Goal: Task Accomplishment & Management: Use online tool/utility

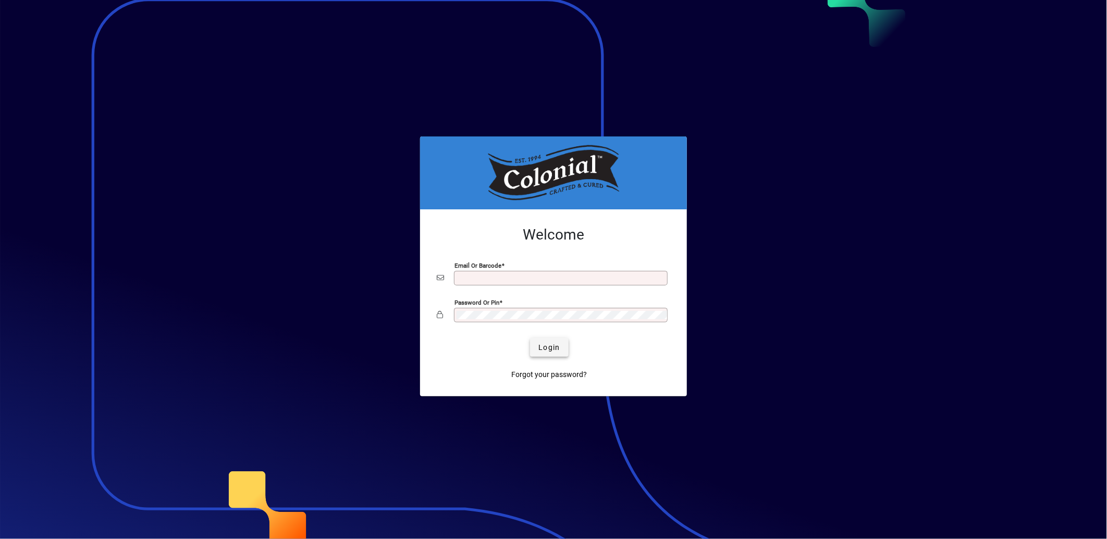
type input "**********"
click at [546, 342] on span "submit" at bounding box center [549, 347] width 38 height 25
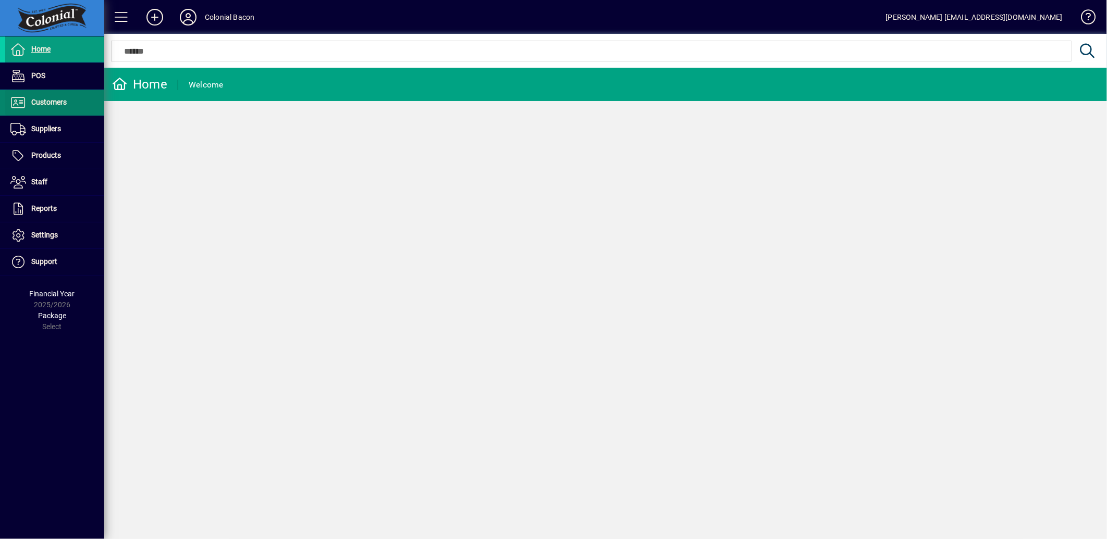
click at [47, 107] on span "Customers" at bounding box center [35, 102] width 61 height 13
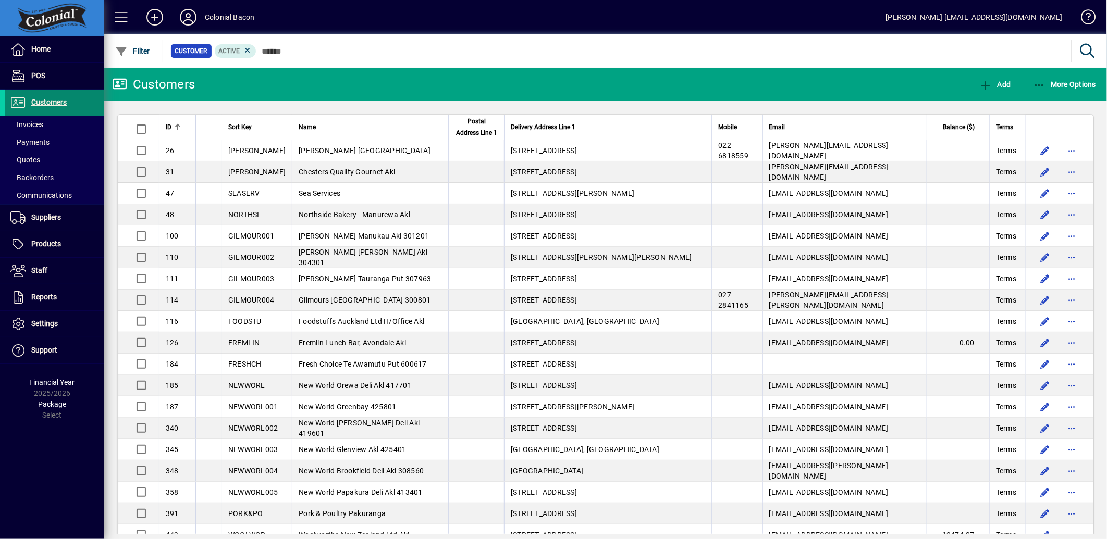
click at [48, 107] on span "Customers" at bounding box center [35, 102] width 61 height 13
click at [51, 215] on span "Suppliers" at bounding box center [46, 217] width 30 height 8
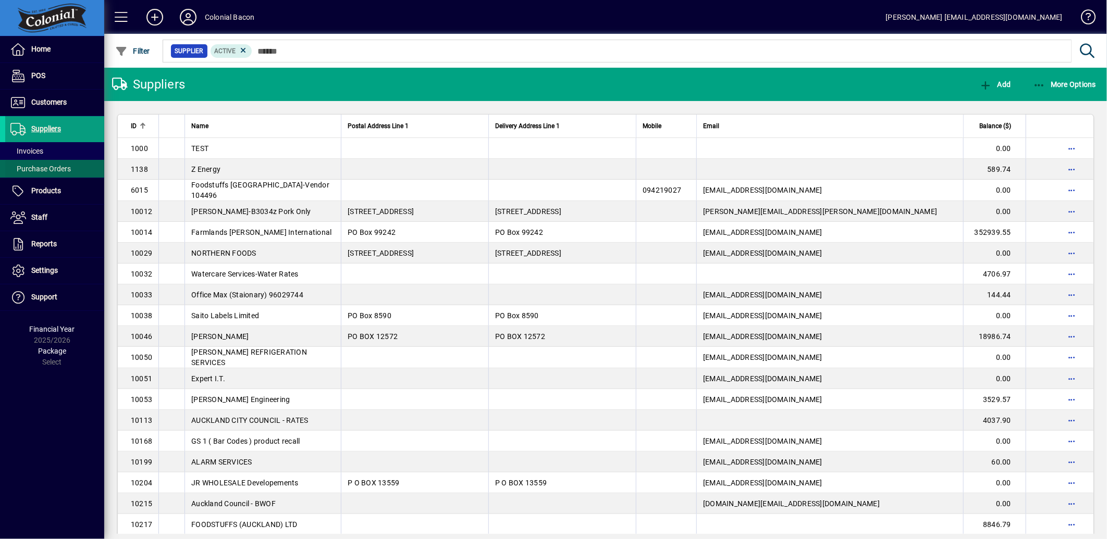
click at [34, 170] on span "Purchase Orders" at bounding box center [40, 169] width 60 height 8
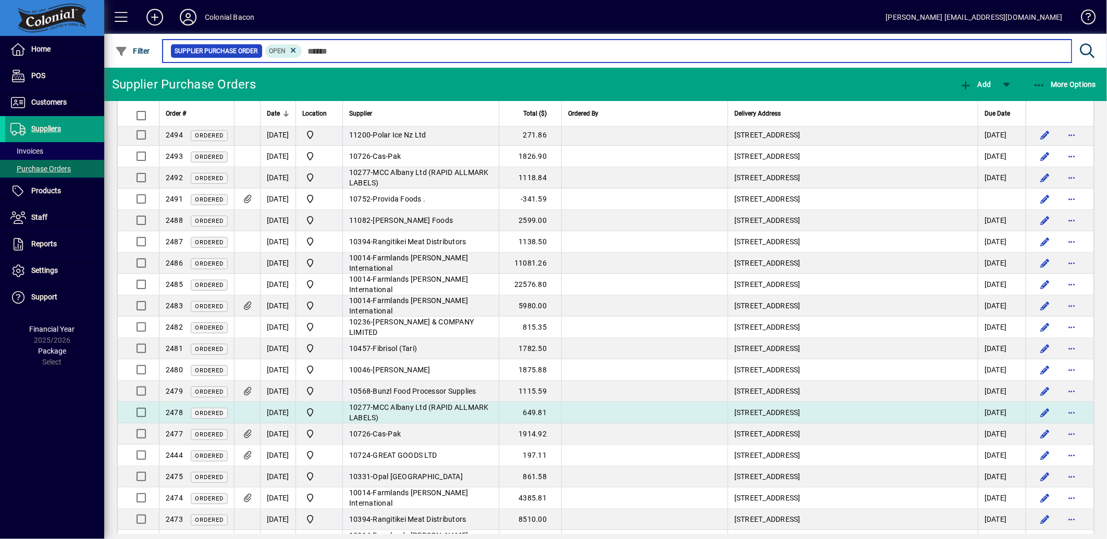
scroll to position [58, 0]
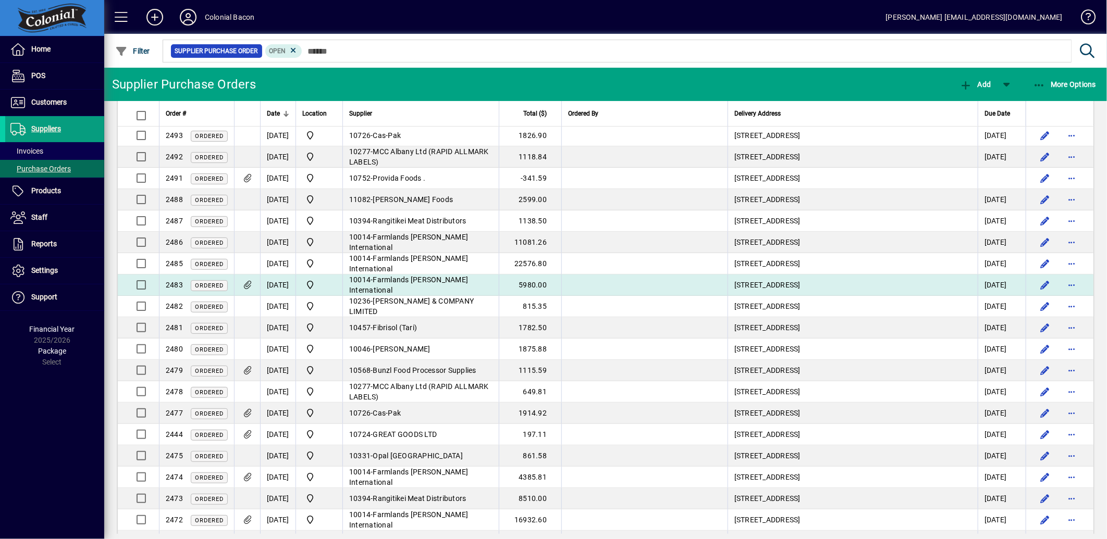
click at [249, 282] on icon at bounding box center [247, 285] width 11 height 9
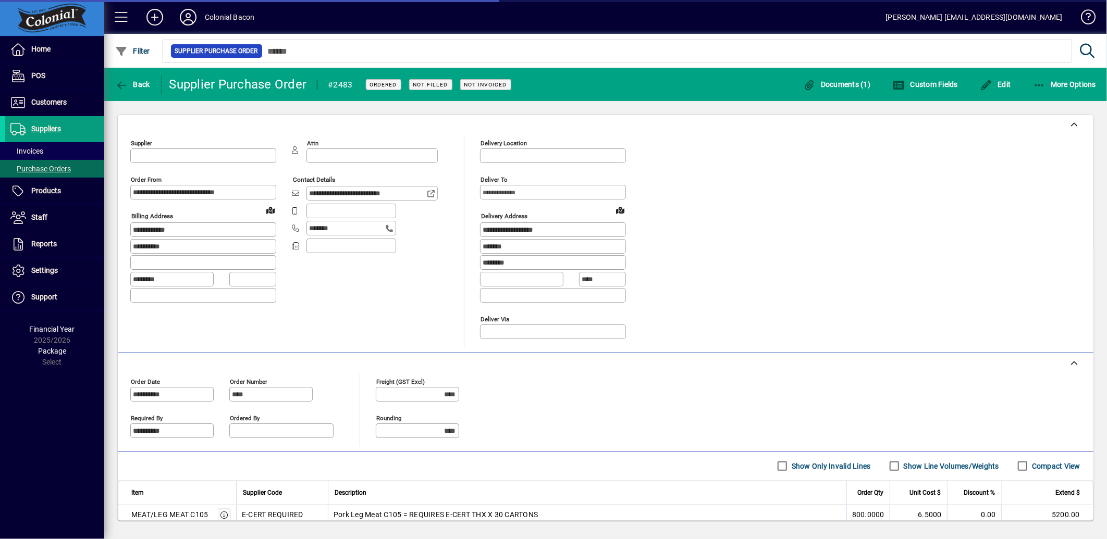
type input "**********"
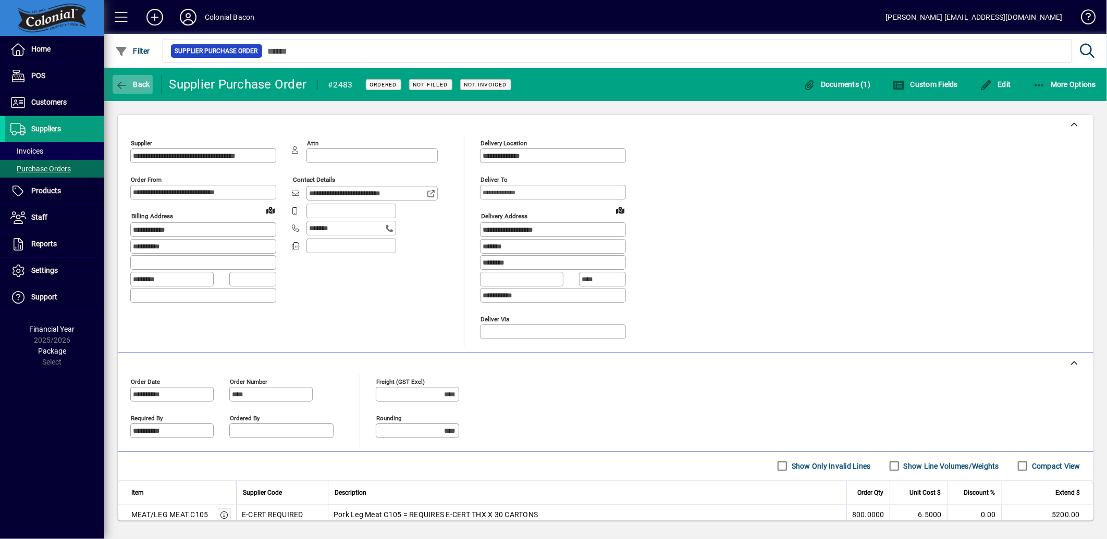
click at [126, 82] on icon "button" at bounding box center [121, 85] width 13 height 10
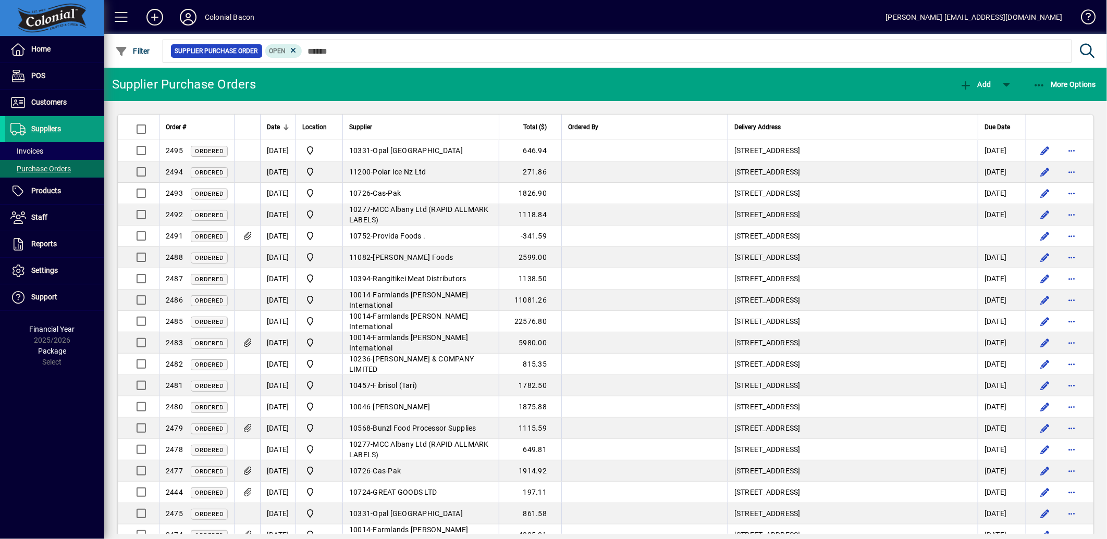
drag, startPoint x: 669, startPoint y: 82, endPoint x: 664, endPoint y: 83, distance: 5.4
click at [669, 82] on mat-toolbar-row "Supplier Purchase Orders Add More Options" at bounding box center [605, 84] width 1003 height 33
